Goal: Task Accomplishment & Management: Use online tool/utility

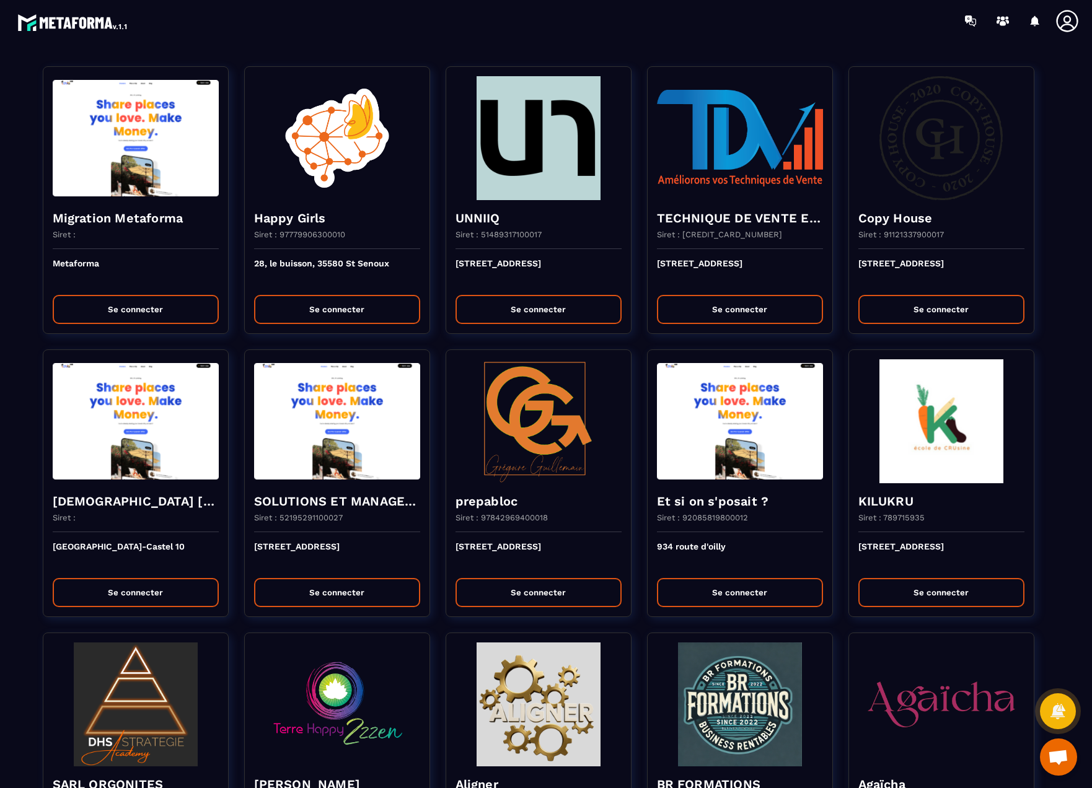
scroll to position [2160, 0]
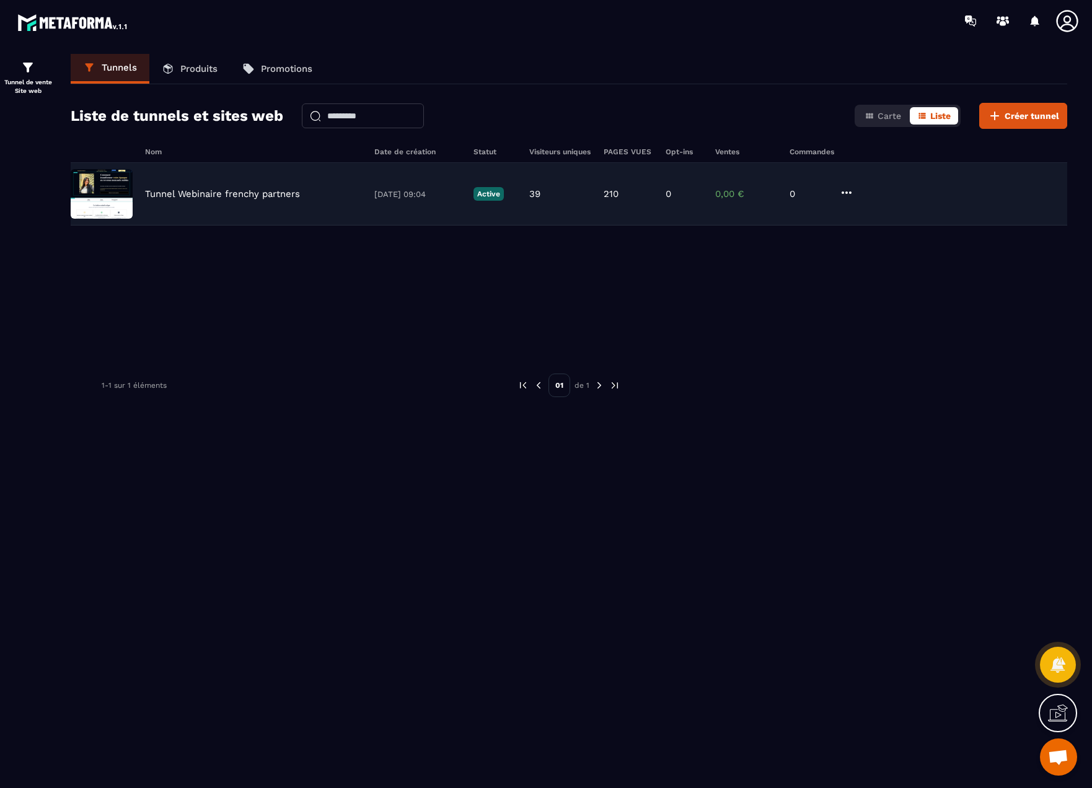
click at [177, 193] on p "Tunnel Webinaire frenchy partners" at bounding box center [222, 193] width 155 height 11
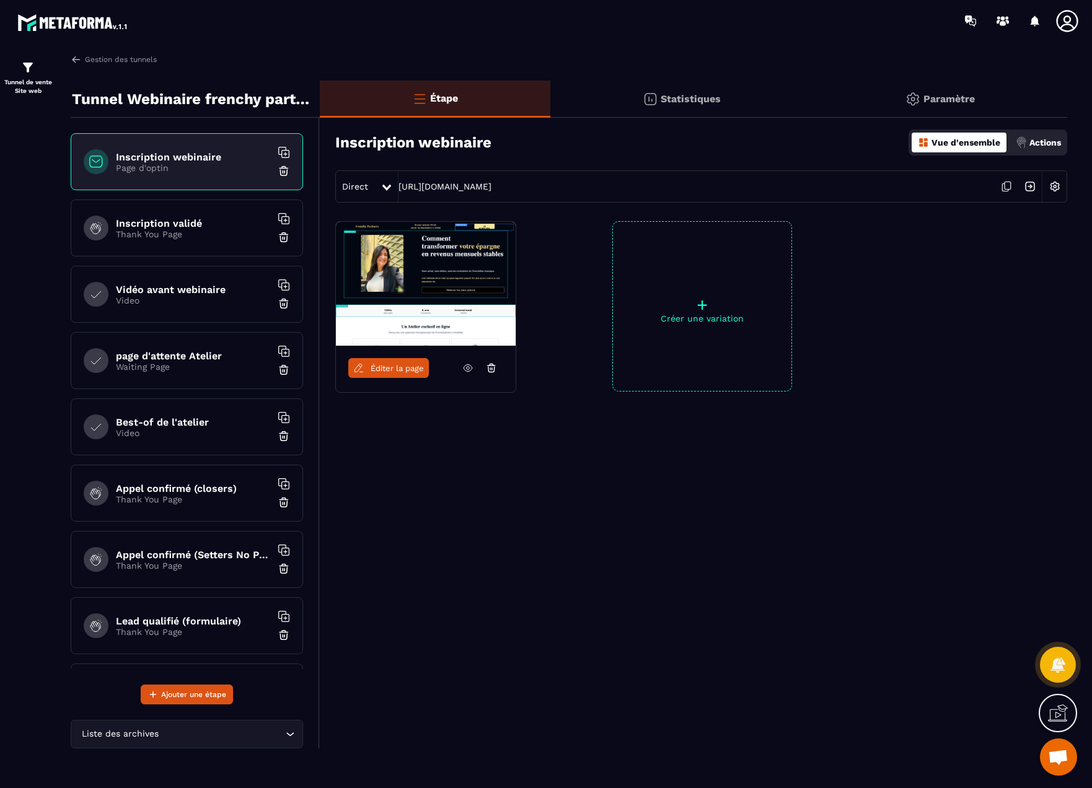
click at [173, 151] on h6 "Inscription webinaire" at bounding box center [193, 157] width 155 height 12
click at [413, 371] on span "Éditer la page" at bounding box center [397, 368] width 53 height 9
